Goal: Information Seeking & Learning: Learn about a topic

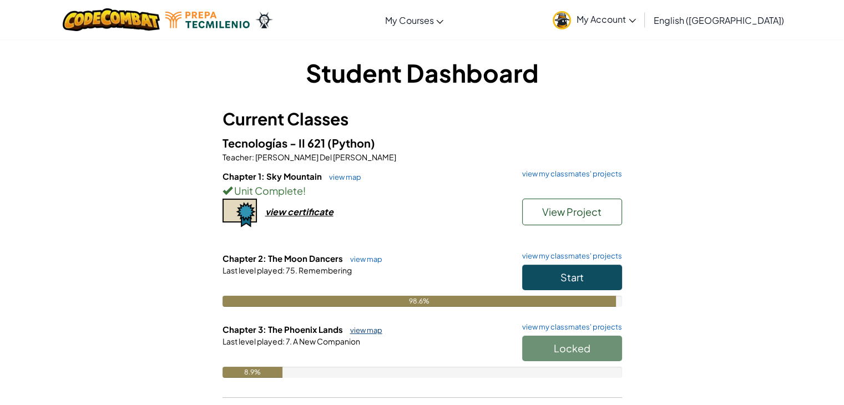
click at [371, 326] on link "view map" at bounding box center [364, 330] width 38 height 9
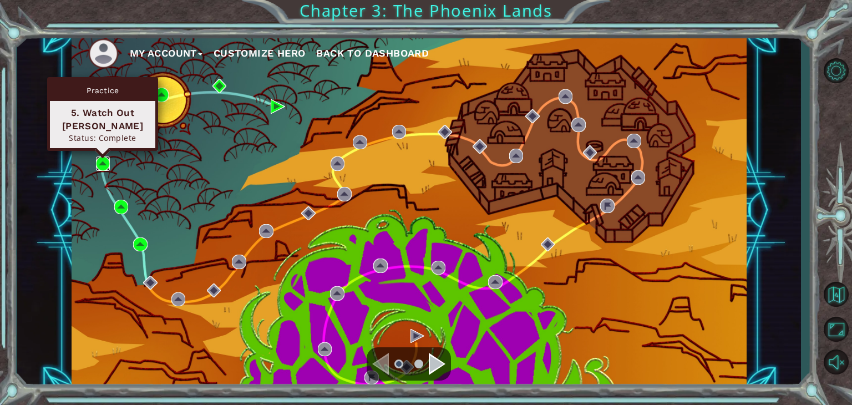
click at [99, 159] on img at bounding box center [103, 163] width 14 height 14
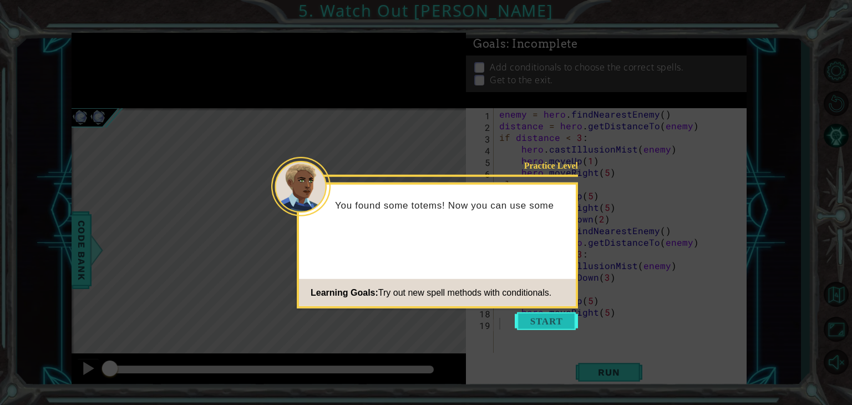
click at [535, 315] on button "Start" at bounding box center [546, 321] width 63 height 18
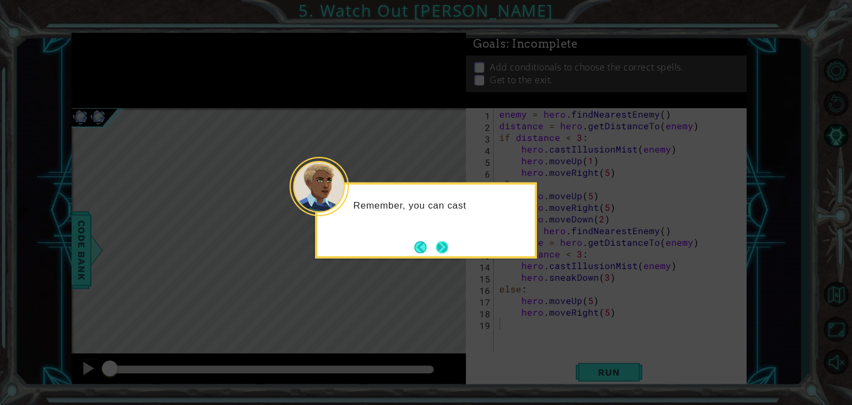
click at [437, 245] on button "Next" at bounding box center [442, 247] width 12 height 12
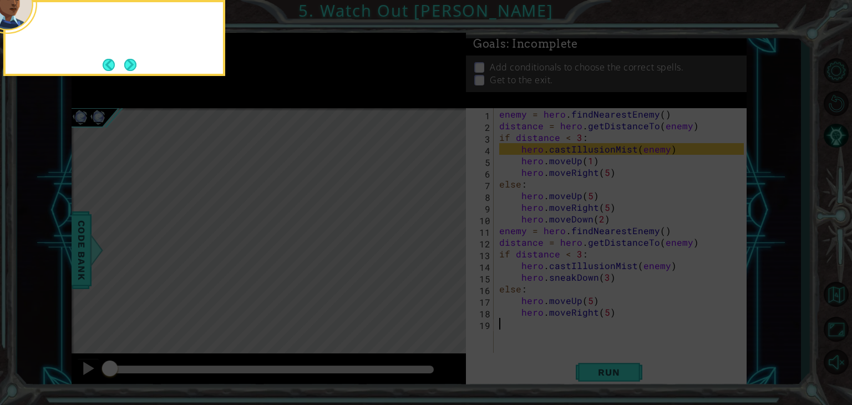
click at [437, 245] on icon at bounding box center [426, 61] width 852 height 688
click at [444, 185] on icon at bounding box center [426, 61] width 852 height 688
click at [130, 70] on button "Next" at bounding box center [130, 65] width 12 height 12
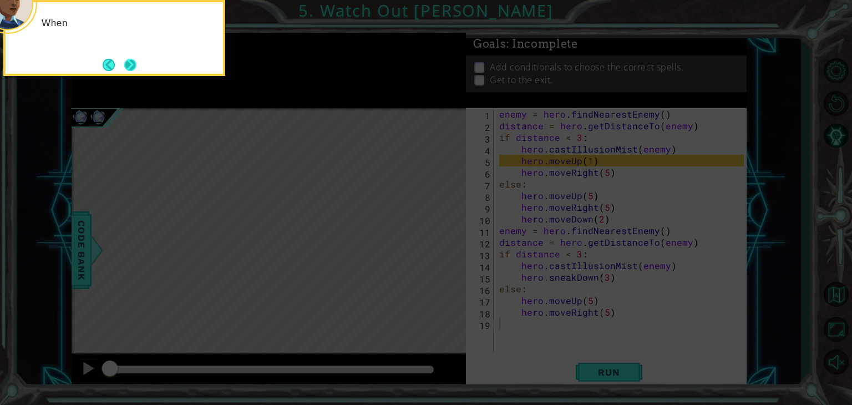
click at [126, 69] on button "Next" at bounding box center [130, 65] width 12 height 12
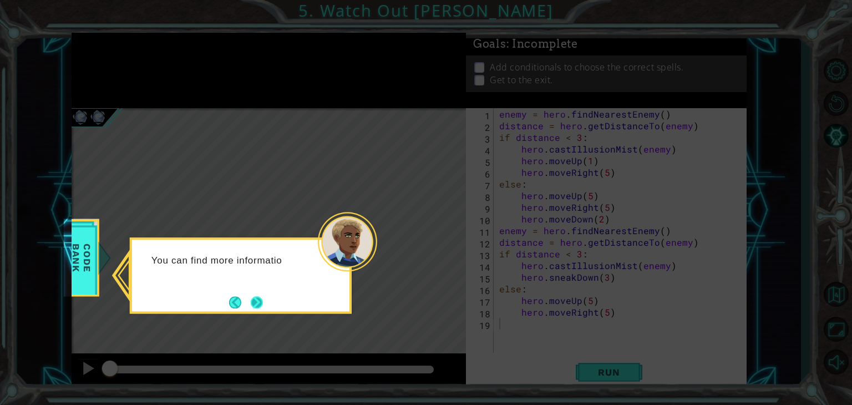
click at [259, 300] on button "Next" at bounding box center [257, 302] width 12 height 12
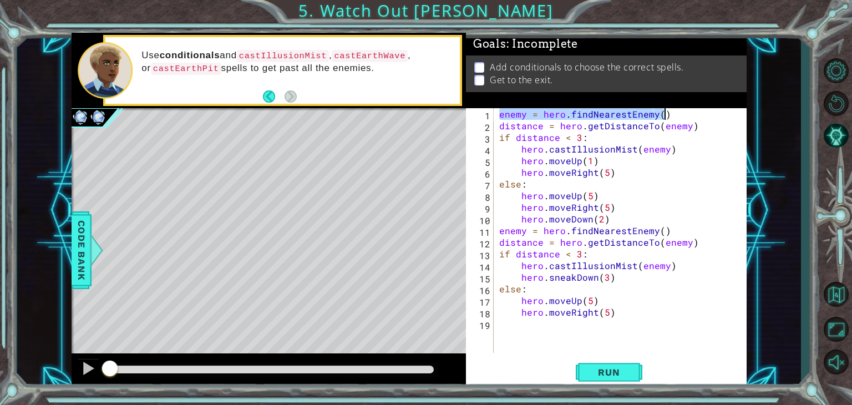
drag, startPoint x: 499, startPoint y: 118, endPoint x: 669, endPoint y: 114, distance: 169.8
click at [669, 114] on div "enemy = hero . findNearestEnemy ( ) distance = hero . getDistanceTo ( enemy ) i…" at bounding box center [623, 242] width 252 height 268
click at [502, 127] on div "enemy = hero . findNearestEnemy ( ) distance = hero . getDistanceTo ( enemy ) i…" at bounding box center [623, 242] width 252 height 268
drag, startPoint x: 498, startPoint y: 127, endPoint x: 693, endPoint y: 128, distance: 194.7
click at [693, 128] on div "enemy = hero . findNearestEnemy ( ) distance = hero . getDistanceTo ( enemy ) i…" at bounding box center [623, 242] width 252 height 268
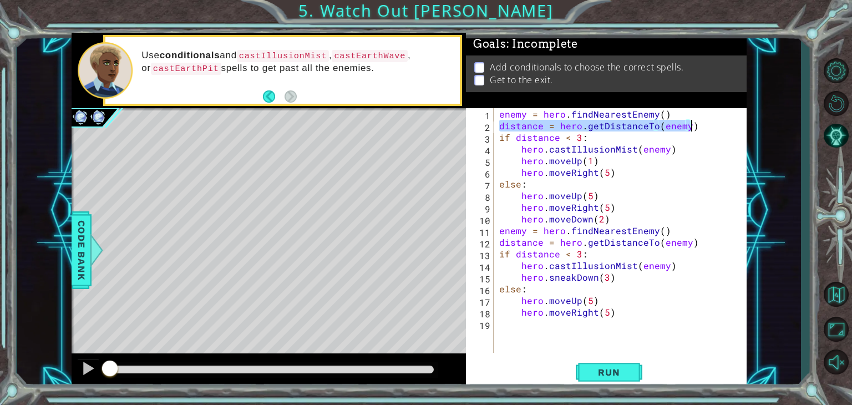
click at [504, 152] on div "enemy = hero . findNearestEnemy ( ) distance = hero . getDistanceTo ( enemy ) i…" at bounding box center [623, 242] width 252 height 268
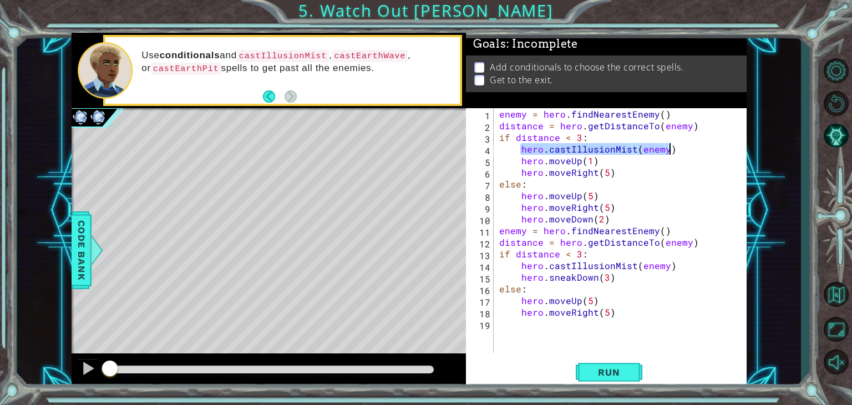
drag, startPoint x: 522, startPoint y: 149, endPoint x: 670, endPoint y: 146, distance: 148.1
click at [670, 146] on div "enemy = hero . findNearestEnemy ( ) distance = hero . getDistanceTo ( enemy ) i…" at bounding box center [623, 242] width 252 height 268
click at [519, 165] on div "enemy = hero . findNearestEnemy ( ) distance = hero . getDistanceTo ( enemy ) i…" at bounding box center [623, 242] width 252 height 268
drag, startPoint x: 519, startPoint y: 165, endPoint x: 596, endPoint y: 156, distance: 77.1
click at [596, 156] on div "enemy = hero . findNearestEnemy ( ) distance = hero . getDistanceTo ( enemy ) i…" at bounding box center [623, 242] width 252 height 268
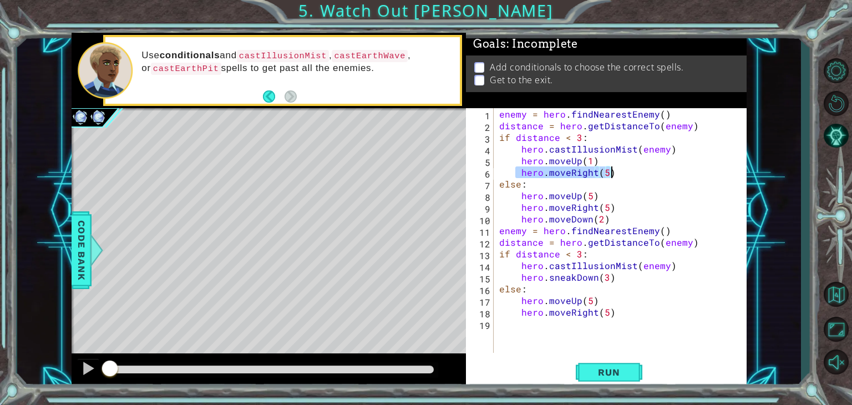
drag, startPoint x: 515, startPoint y: 175, endPoint x: 612, endPoint y: 169, distance: 96.7
click at [619, 171] on div "enemy = hero . findNearestEnemy ( ) distance = hero . getDistanceTo ( enemy ) i…" at bounding box center [623, 242] width 252 height 268
click at [617, 172] on div "enemy = hero . findNearestEnemy ( ) distance = hero . getDistanceTo ( enemy ) i…" at bounding box center [620, 230] width 247 height 245
drag, startPoint x: 613, startPoint y: 170, endPoint x: 526, endPoint y: 174, distance: 87.2
click at [523, 174] on div "enemy = hero . findNearestEnemy ( ) distance = hero . getDistanceTo ( enemy ) i…" at bounding box center [623, 242] width 252 height 268
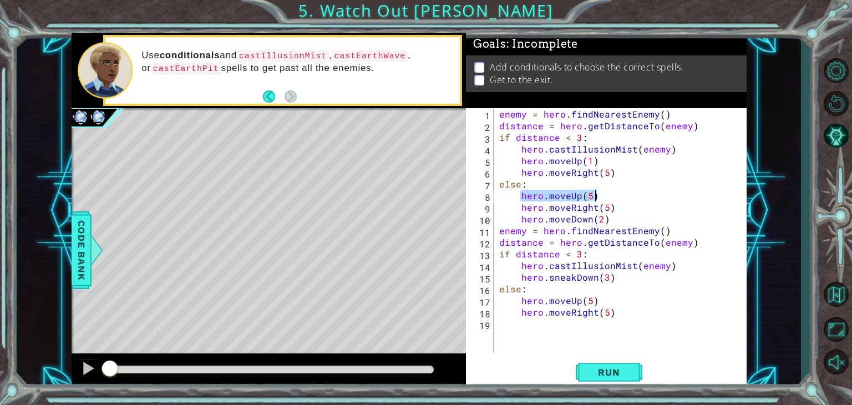
drag, startPoint x: 520, startPoint y: 193, endPoint x: 600, endPoint y: 200, distance: 80.2
click at [600, 200] on div "enemy = hero . findNearestEnemy ( ) distance = hero . getDistanceTo ( enemy ) i…" at bounding box center [623, 242] width 252 height 268
drag, startPoint x: 522, startPoint y: 207, endPoint x: 624, endPoint y: 209, distance: 101.5
click at [625, 209] on div "enemy = hero . findNearestEnemy ( ) distance = hero . getDistanceTo ( enemy ) i…" at bounding box center [623, 242] width 252 height 268
drag, startPoint x: 606, startPoint y: 225, endPoint x: 520, endPoint y: 221, distance: 85.5
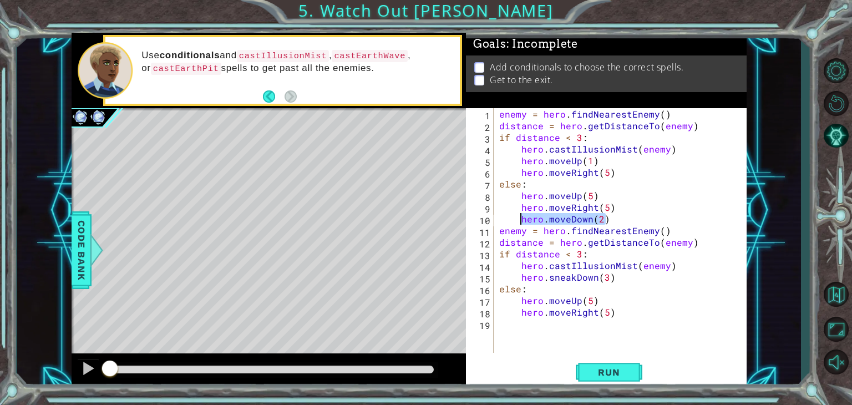
click at [519, 221] on div "enemy = hero . findNearestEnemy ( ) distance = hero . getDistanceTo ( enemy ) i…" at bounding box center [623, 242] width 252 height 268
click at [539, 256] on div "enemy = hero . findNearestEnemy ( ) distance = hero . getDistanceTo ( enemy ) i…" at bounding box center [623, 242] width 252 height 268
drag, startPoint x: 499, startPoint y: 231, endPoint x: 677, endPoint y: 231, distance: 178.1
click at [677, 231] on div "enemy = hero . findNearestEnemy ( ) distance = hero . getDistanceTo ( enemy ) i…" at bounding box center [623, 242] width 252 height 268
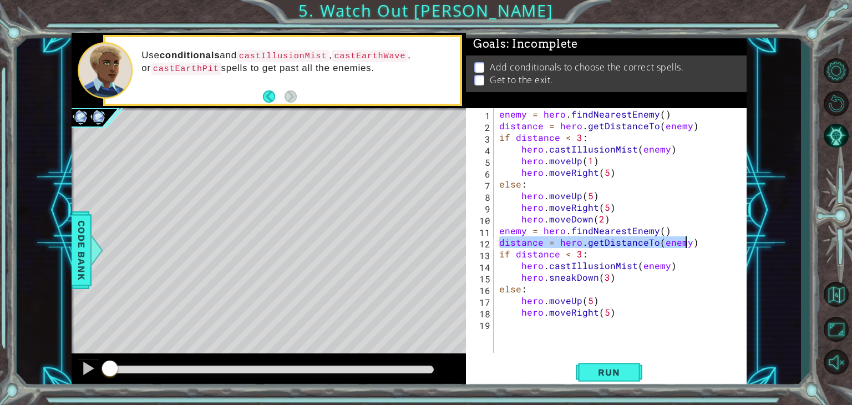
drag, startPoint x: 498, startPoint y: 244, endPoint x: 701, endPoint y: 244, distance: 203.6
click at [701, 244] on div "enemy = hero . findNearestEnemy ( ) distance = hero . getDistanceTo ( enemy ) i…" at bounding box center [623, 242] width 252 height 268
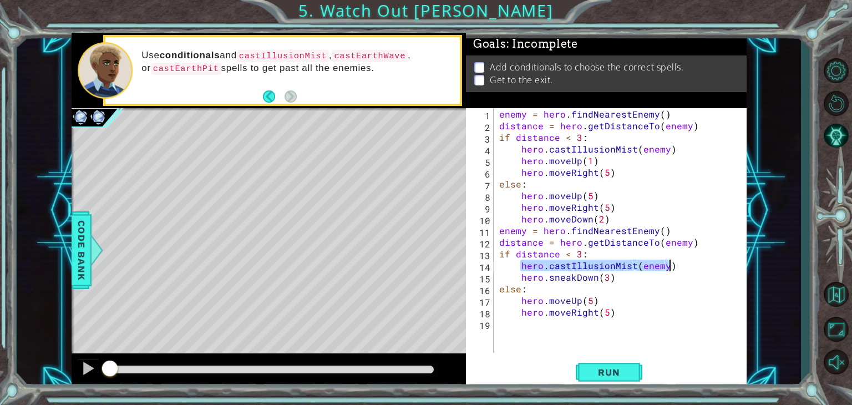
drag, startPoint x: 519, startPoint y: 265, endPoint x: 688, endPoint y: 262, distance: 168.7
click at [688, 262] on div "enemy = hero . findNearestEnemy ( ) distance = hero . getDistanceTo ( enemy ) i…" at bounding box center [623, 242] width 252 height 268
drag, startPoint x: 517, startPoint y: 278, endPoint x: 630, endPoint y: 272, distance: 113.9
click at [630, 272] on div "enemy = hero . findNearestEnemy ( ) distance = hero . getDistanceTo ( enemy ) i…" at bounding box center [623, 242] width 252 height 268
drag, startPoint x: 521, startPoint y: 306, endPoint x: 607, endPoint y: 298, distance: 86.3
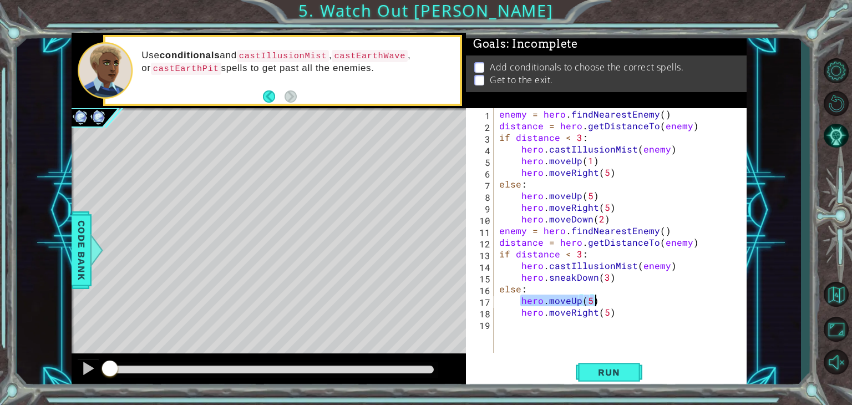
click at [607, 298] on div "enemy = hero . findNearestEnemy ( ) distance = hero . getDistanceTo ( enemy ) i…" at bounding box center [623, 242] width 252 height 268
click at [622, 311] on div "enemy = hero . findNearestEnemy ( ) distance = hero . getDistanceTo ( enemy ) i…" at bounding box center [623, 242] width 252 height 268
type textarea "hero.moveRight(5)"
drag, startPoint x: 624, startPoint y: 311, endPoint x: 522, endPoint y: 316, distance: 102.2
click at [522, 316] on div "enemy = hero . findNearestEnemy ( ) distance = hero . getDistanceTo ( enemy ) i…" at bounding box center [623, 242] width 252 height 268
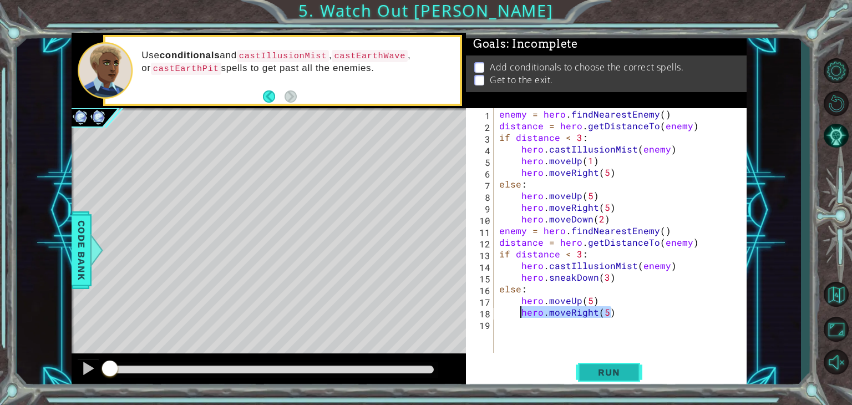
click at [624, 366] on button "Run" at bounding box center [609, 372] width 67 height 28
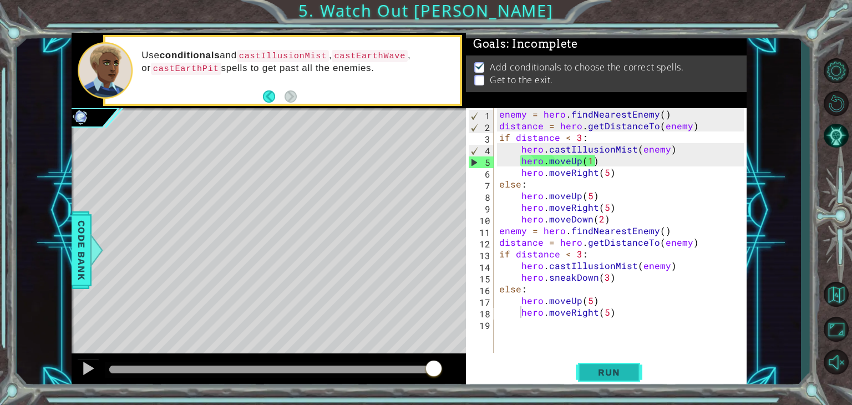
click at [610, 370] on span "Run" at bounding box center [609, 372] width 44 height 11
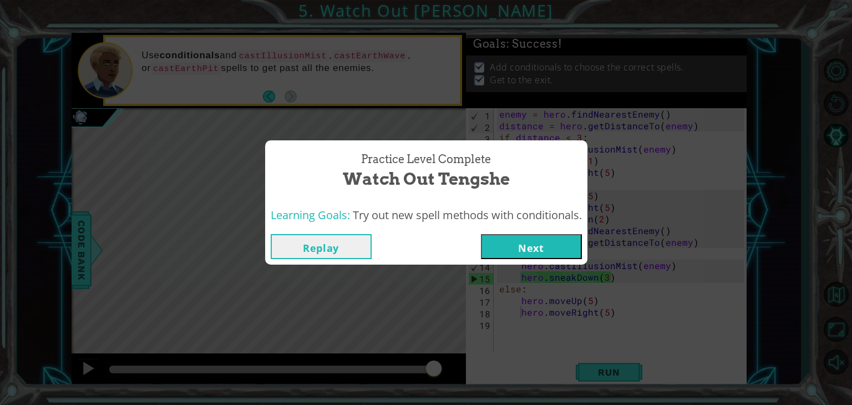
click at [567, 236] on button "Next" at bounding box center [531, 246] width 101 height 25
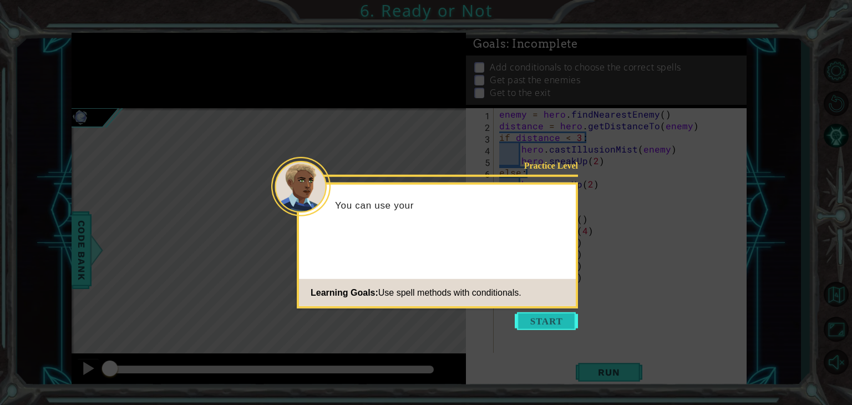
click at [537, 323] on button "Start" at bounding box center [546, 321] width 63 height 18
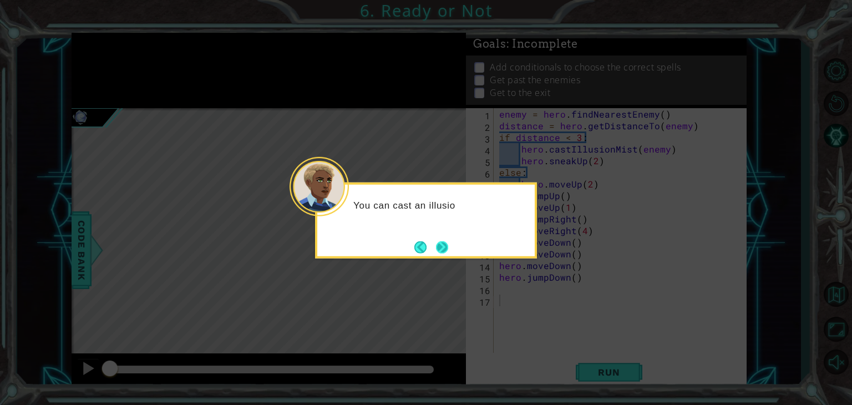
drag, startPoint x: 428, startPoint y: 242, endPoint x: 440, endPoint y: 240, distance: 11.8
click at [433, 241] on footer at bounding box center [431, 247] width 34 height 17
click at [441, 241] on button "Next" at bounding box center [442, 247] width 12 height 12
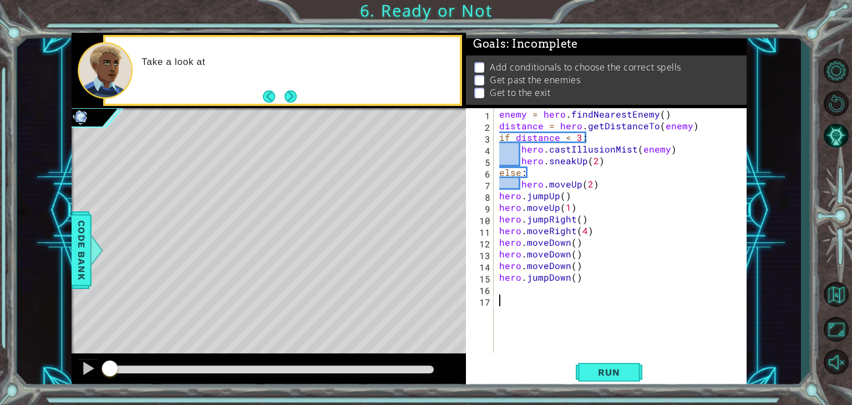
click at [665, 304] on div "enemy = hero . findNearestEnemy ( ) distance = hero . getDistanceTo ( enemy ) i…" at bounding box center [623, 242] width 252 height 268
